Goal: Information Seeking & Learning: Learn about a topic

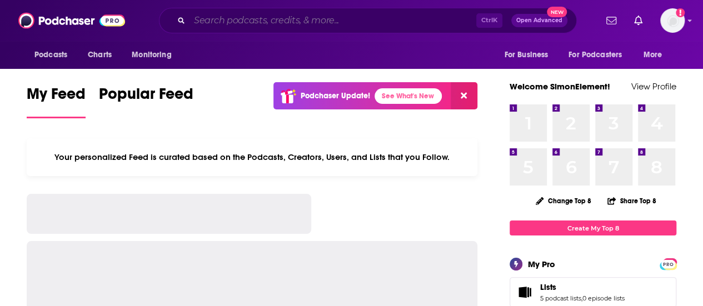
click at [365, 18] on input "Search podcasts, credits, & more..." at bounding box center [333, 21] width 287 height 18
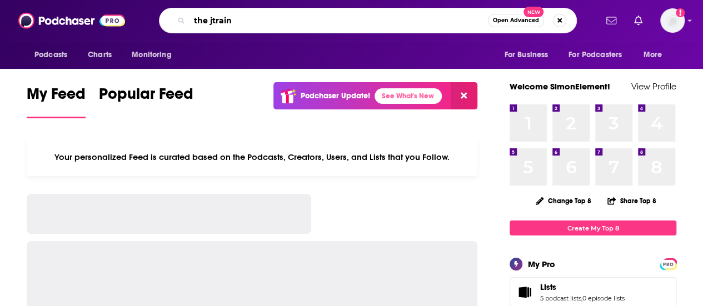
type input "the jtrain"
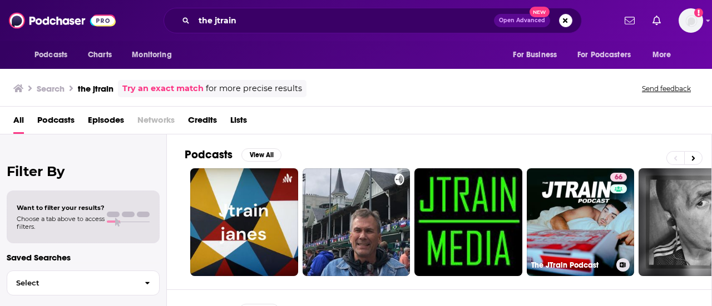
drag, startPoint x: 578, startPoint y: 214, endPoint x: 711, endPoint y: 202, distance: 133.4
click at [578, 214] on link "66 The JTrain Podcast" at bounding box center [580, 222] width 108 height 108
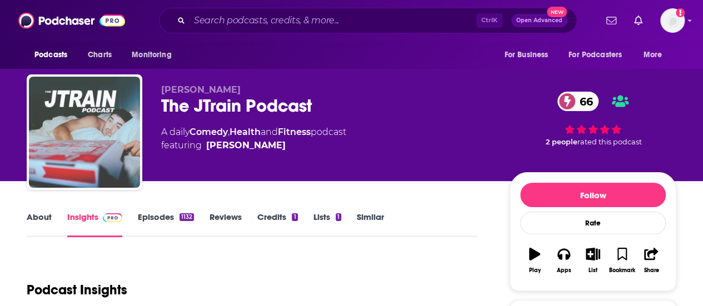
click at [100, 120] on img "The JTrain Podcast" at bounding box center [84, 132] width 111 height 111
